Goal: Entertainment & Leisure: Consume media (video, audio)

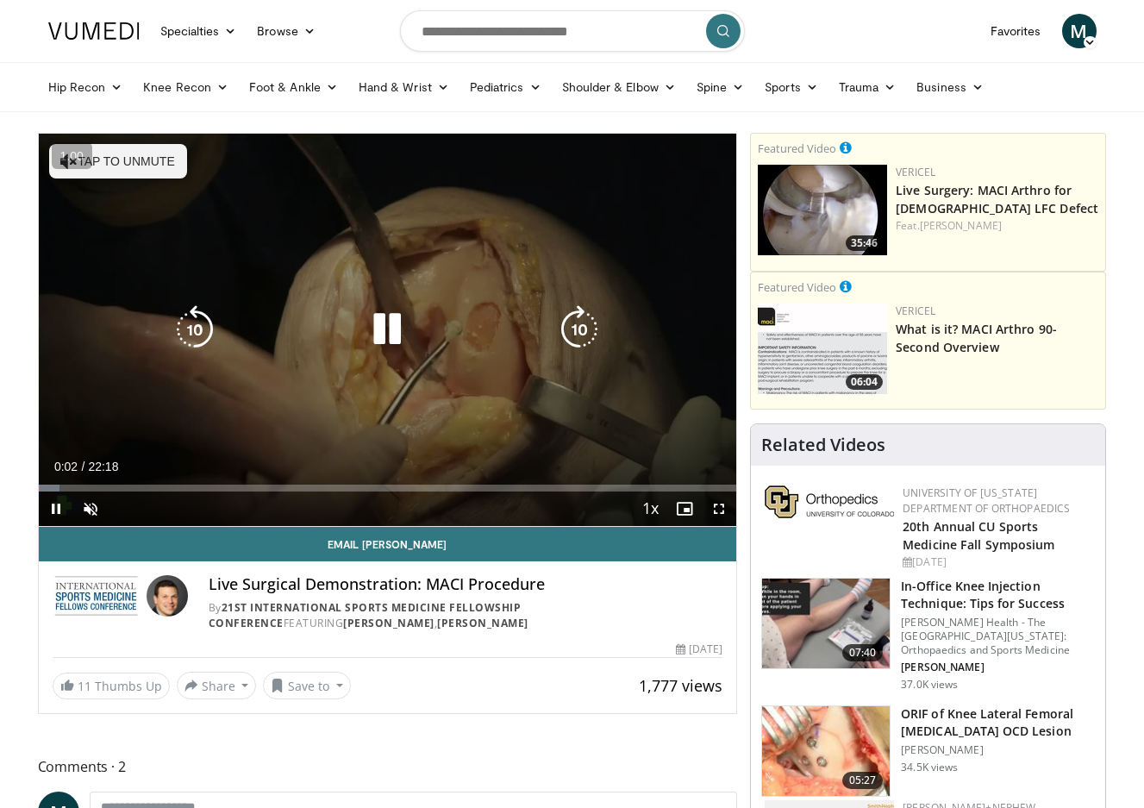
click at [159, 151] on button "Tap to unmute" at bounding box center [118, 161] width 138 height 34
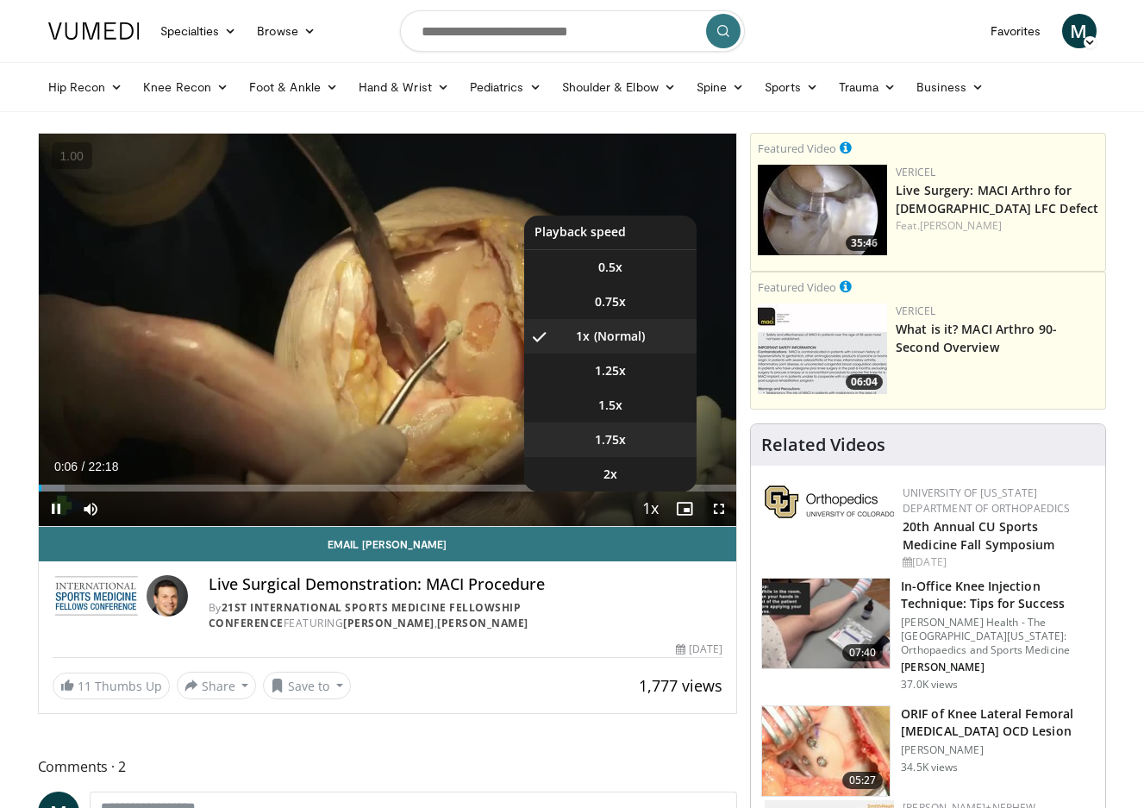
click at [635, 436] on li "1.75x" at bounding box center [610, 439] width 172 height 34
click at [653, 470] on li "2x" at bounding box center [610, 474] width 172 height 34
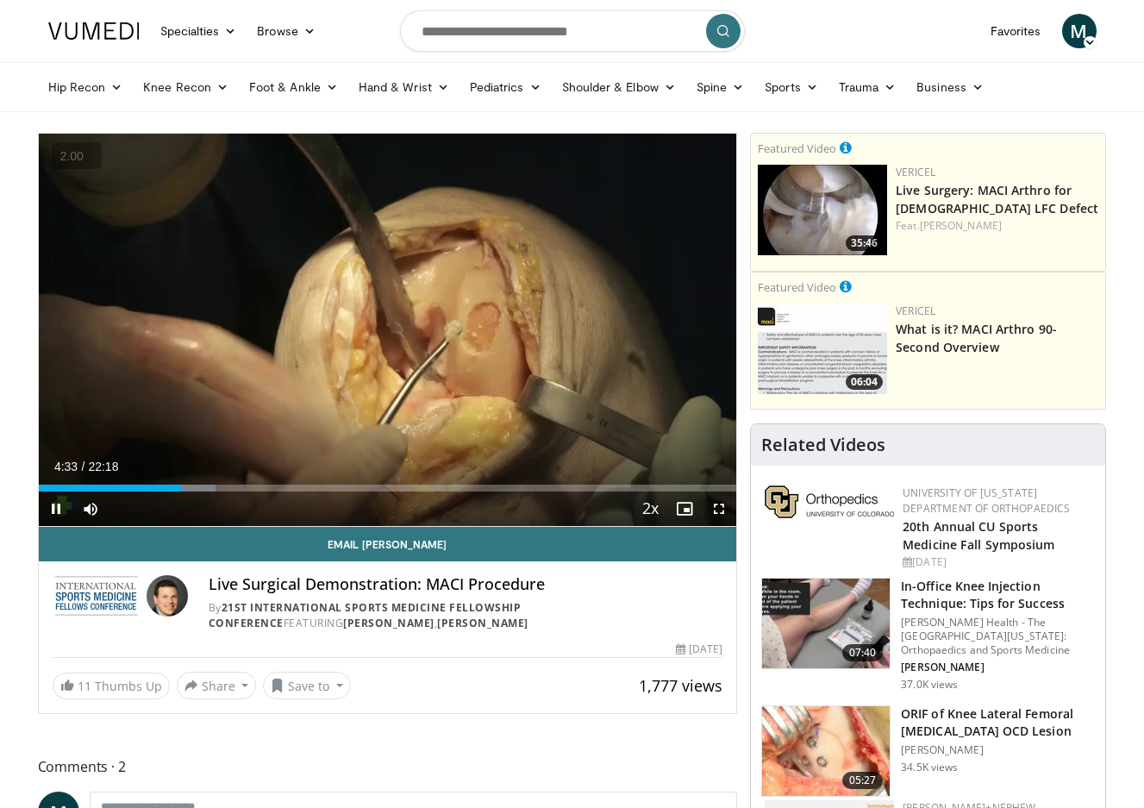
click at [0, 0] on button "+" at bounding box center [0, 0] width 0 height 0
click at [0, 0] on button "−" at bounding box center [0, 0] width 0 height 0
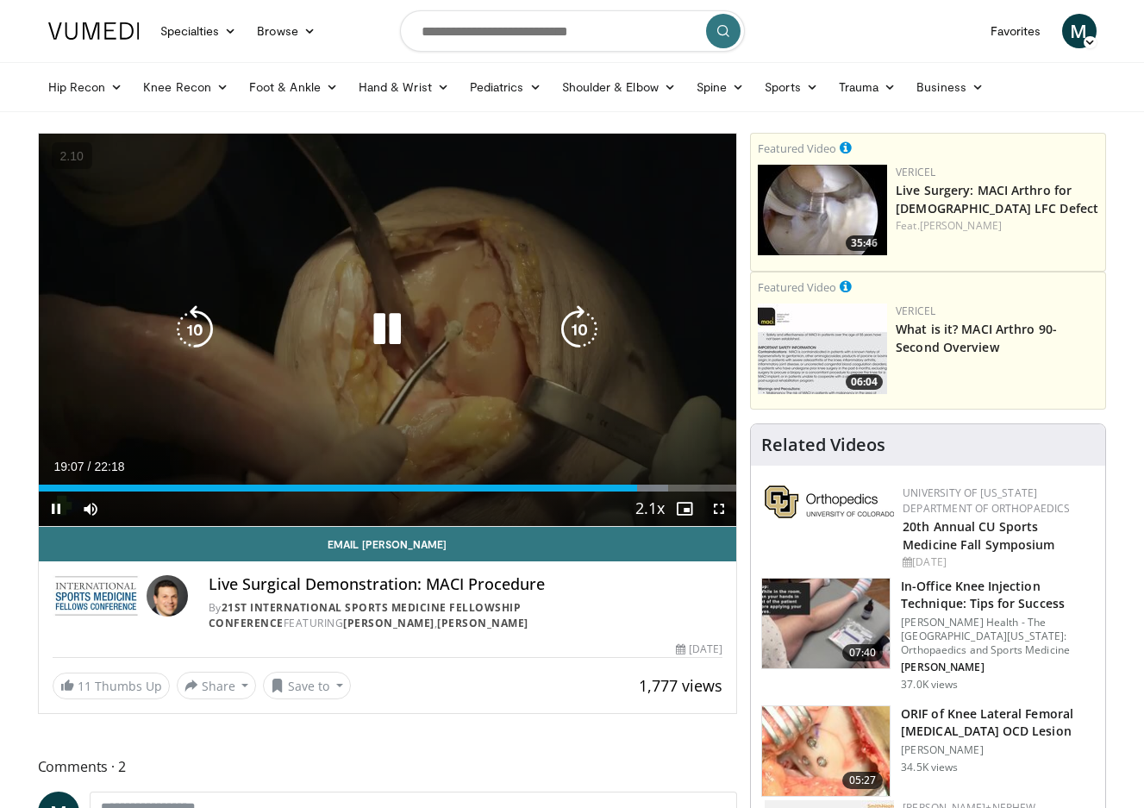
click at [553, 345] on div "Video Player" at bounding box center [387, 329] width 419 height 34
click at [415, 340] on div "Video Player" at bounding box center [387, 329] width 419 height 34
click at [400, 340] on icon "Video Player" at bounding box center [387, 329] width 48 height 48
